Goal: Information Seeking & Learning: Learn about a topic

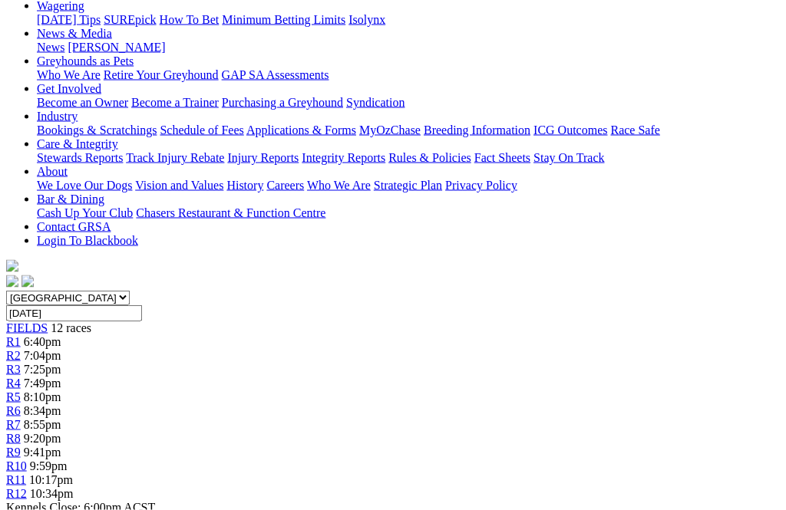
scroll to position [212, 0]
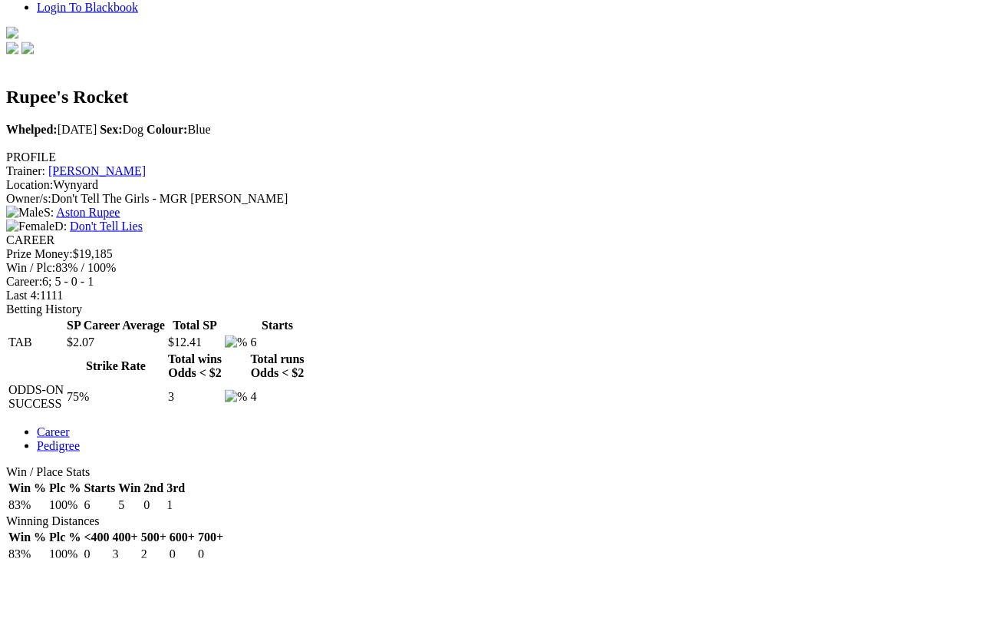
scroll to position [445, 0]
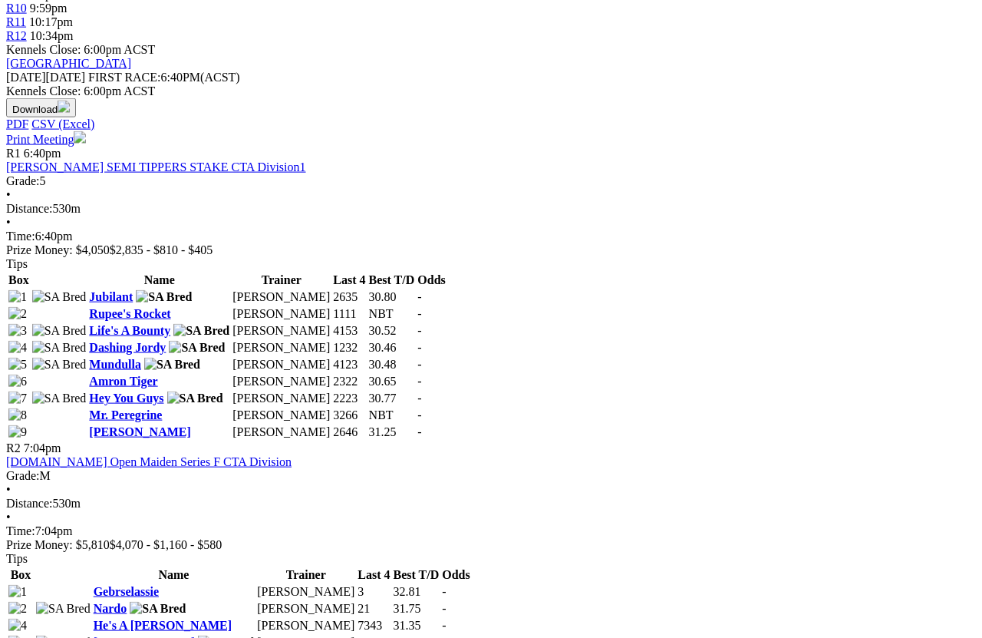
scroll to position [685, 0]
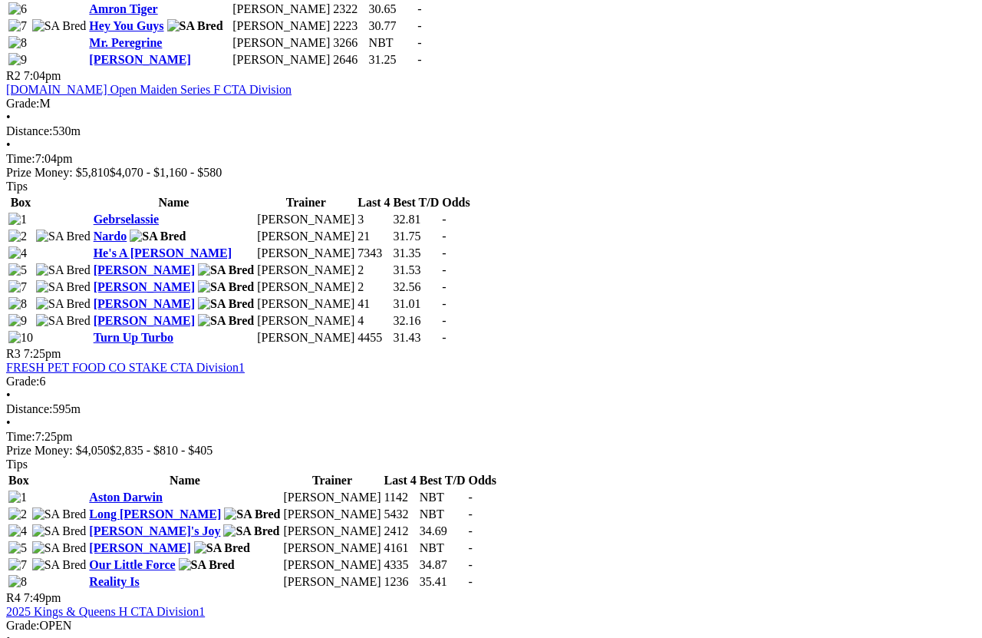
scroll to position [1038, 0]
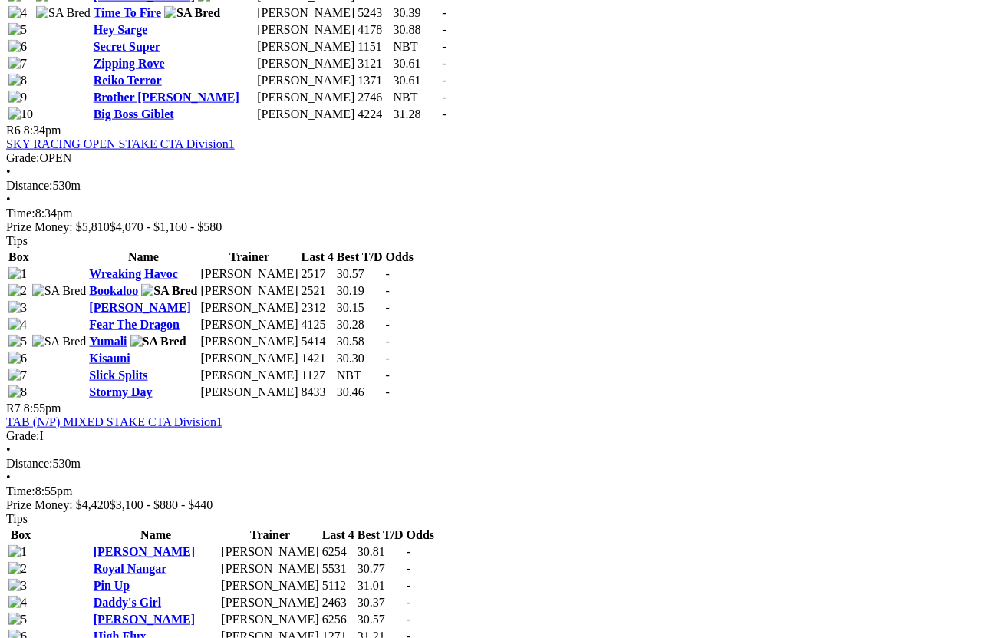
scroll to position [2082, 0]
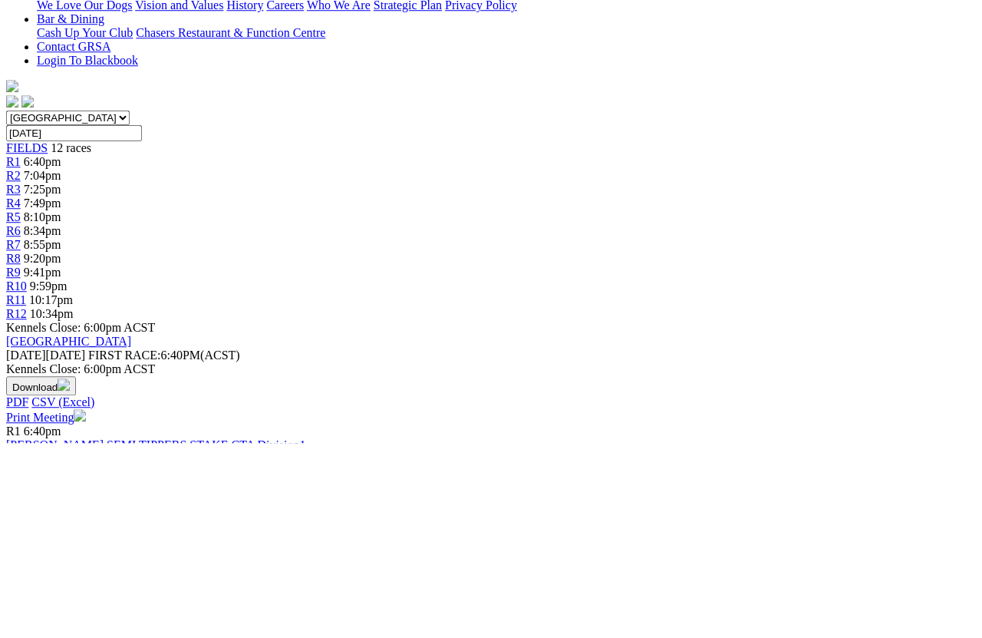
scroll to position [194, 0]
